Goal: Use online tool/utility: Utilize a website feature to perform a specific function

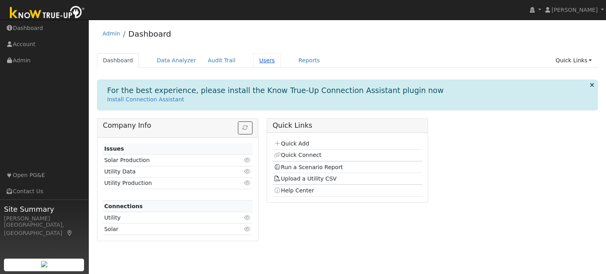
click at [253, 60] on link "Users" at bounding box center [267, 60] width 28 height 15
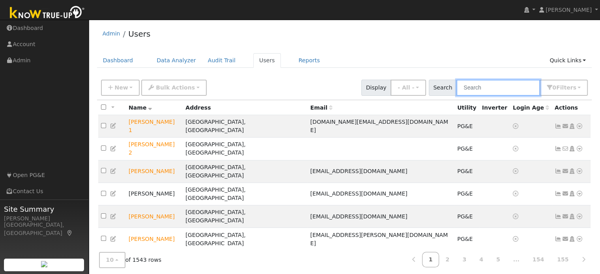
click at [469, 90] on input "text" at bounding box center [498, 88] width 84 height 16
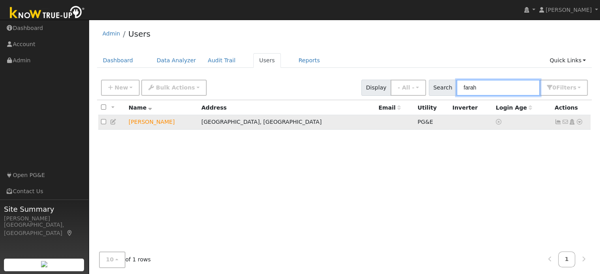
type input "farah"
click at [580, 123] on icon at bounding box center [579, 122] width 7 height 6
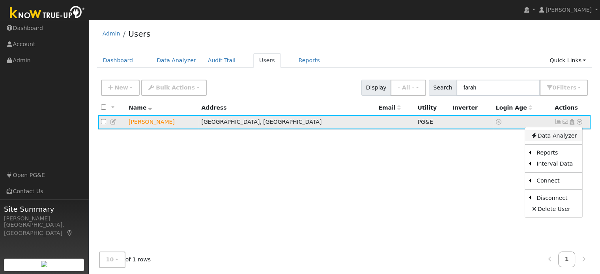
click at [549, 136] on link "Data Analyzer" at bounding box center [553, 135] width 57 height 11
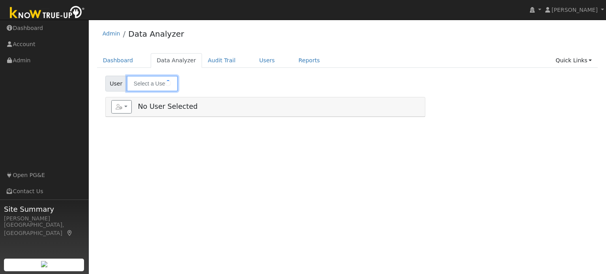
type input "Romulo Farah"
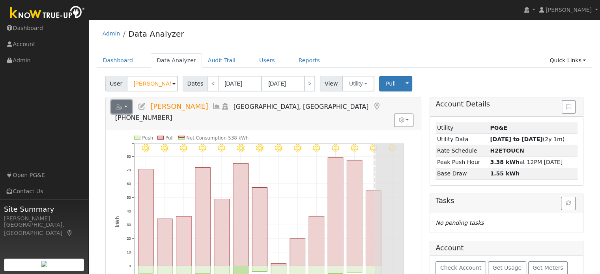
click at [126, 108] on button "button" at bounding box center [121, 106] width 21 height 13
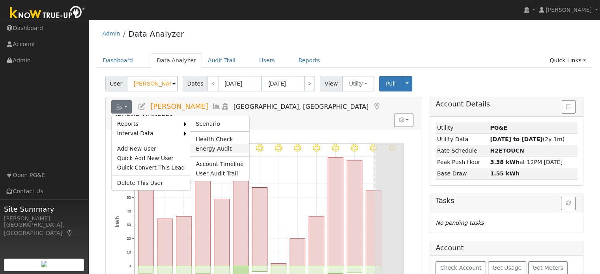
click at [202, 146] on link "Energy Audit" at bounding box center [219, 148] width 59 height 9
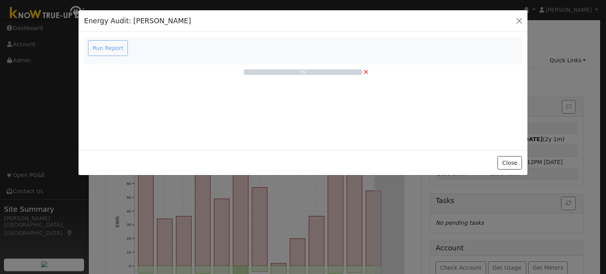
click at [106, 48] on div "Run Report" at bounding box center [109, 48] width 45 height 16
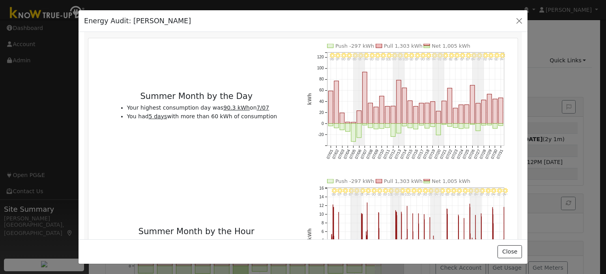
scroll to position [527, 0]
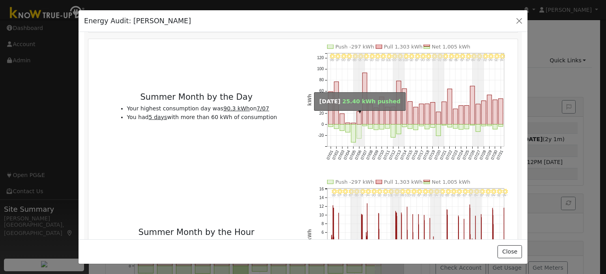
click at [357, 125] on rect "onclick=""" at bounding box center [359, 132] width 4 height 14
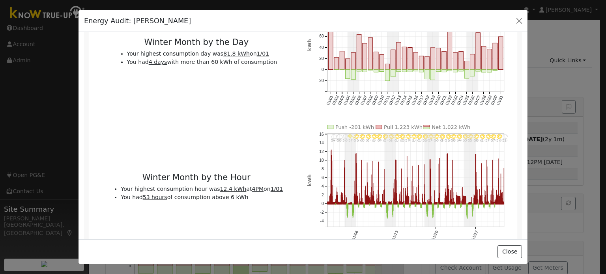
scroll to position [1074, 0]
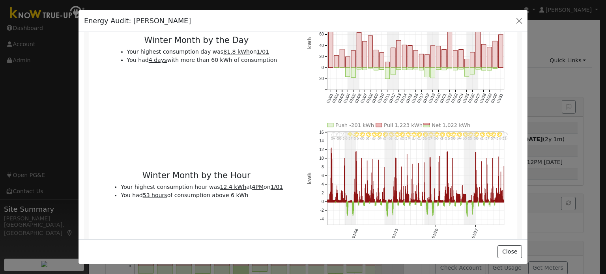
click at [332, 162] on icon "Drizzle 52° Clear 56° Clear 57° Clear 57° Clear 62° Clear 58° MostlyClear 55° M…" at bounding box center [409, 188] width 205 height 130
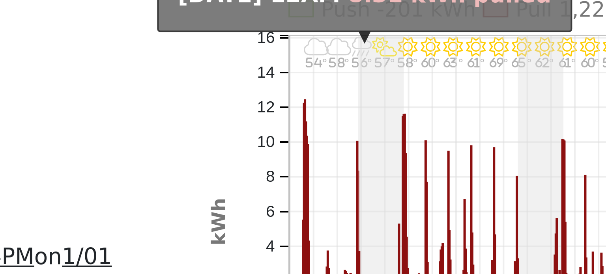
scroll to position [1067, 0]
